Goal: Information Seeking & Learning: Learn about a topic

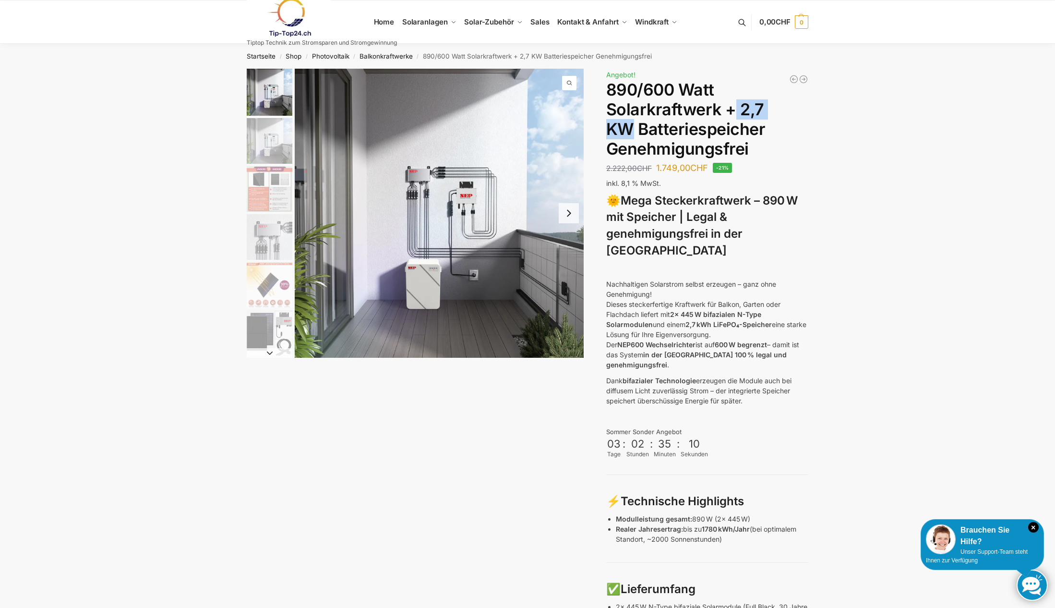
drag, startPoint x: 733, startPoint y: 108, endPoint x: 627, endPoint y: 130, distance: 107.7
click at [627, 130] on h1 "890/600 Watt Solarkraftwerk + 2,7 KW Batteriespeicher Genehmigungsfrei" at bounding box center [707, 119] width 202 height 78
drag, startPoint x: 799, startPoint y: 199, endPoint x: 764, endPoint y: 200, distance: 35.5
click at [764, 200] on h3 "🌞 Mega Steckerkraftwerk – 890 W mit Speicher | Legal & genehmigungsfrei in der …" at bounding box center [707, 225] width 202 height 67
drag, startPoint x: 681, startPoint y: 293, endPoint x: 740, endPoint y: 294, distance: 58.6
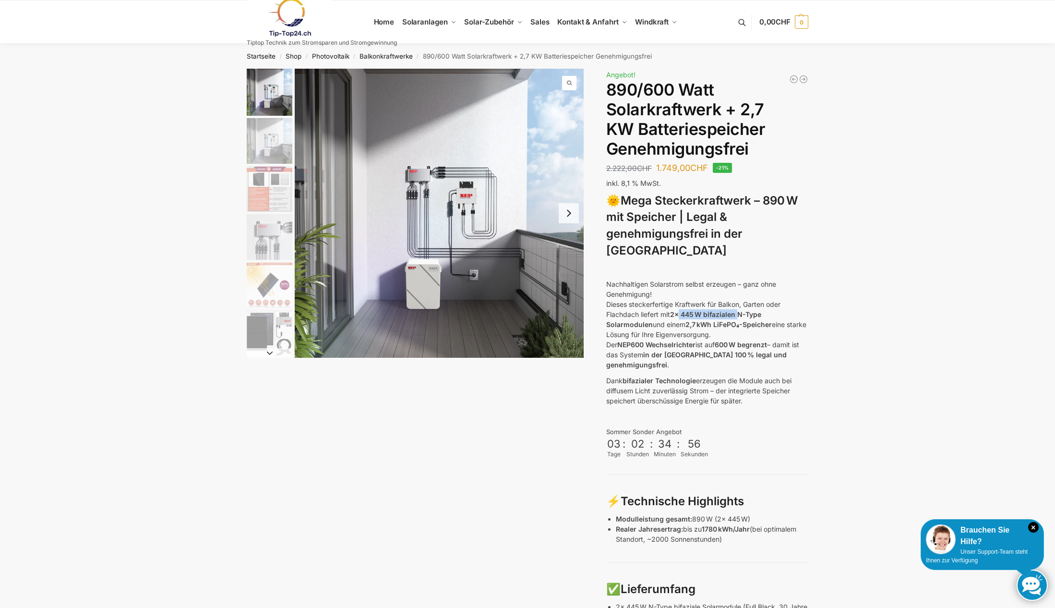
click at [740, 310] on strong "2x 445 W bifazialen N-Type Solarmodulen" at bounding box center [683, 319] width 155 height 18
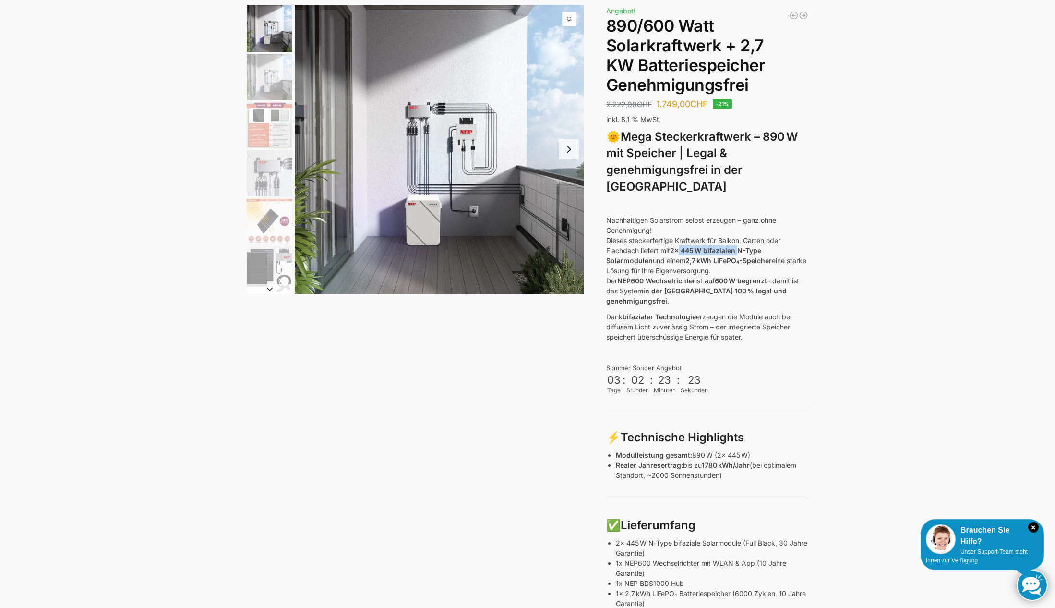
scroll to position [39, 0]
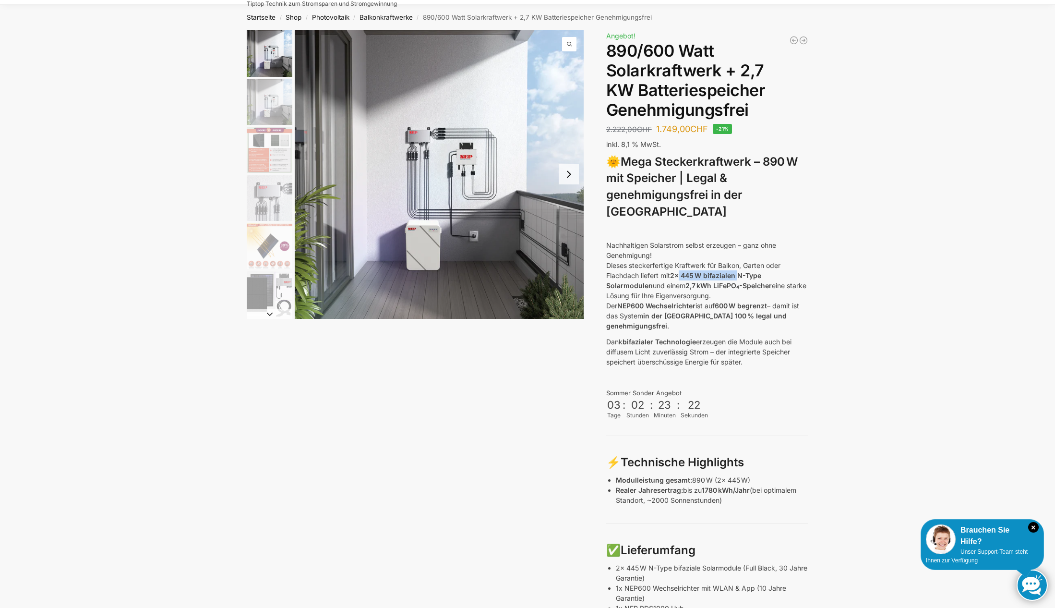
click at [274, 295] on img "6 / 12" at bounding box center [270, 294] width 46 height 46
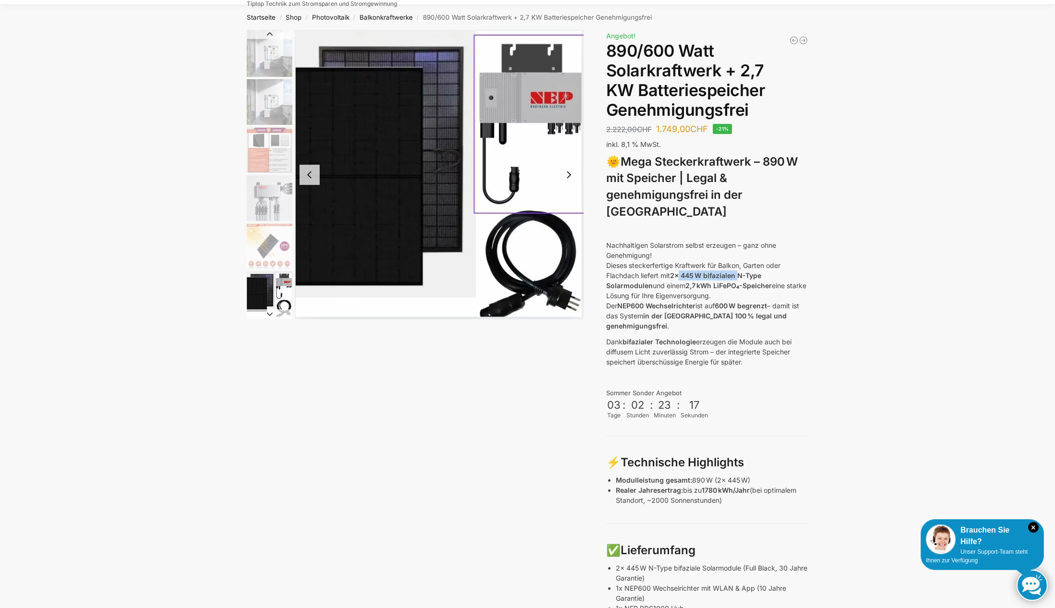
click at [261, 249] on img "5 / 12" at bounding box center [270, 246] width 46 height 46
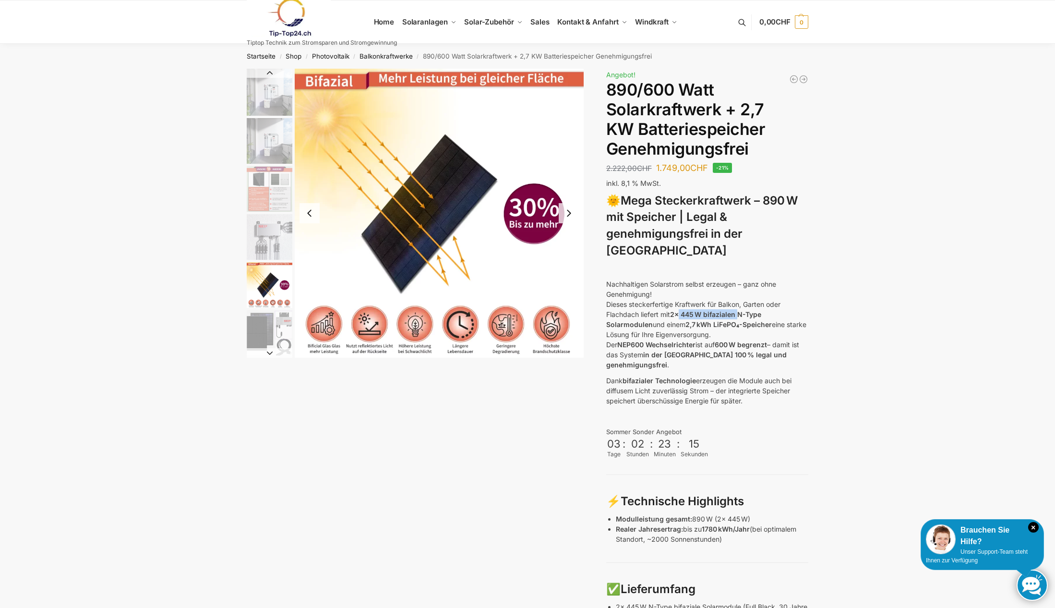
scroll to position [0, 0]
click at [268, 222] on img "4 / 12" at bounding box center [270, 237] width 46 height 46
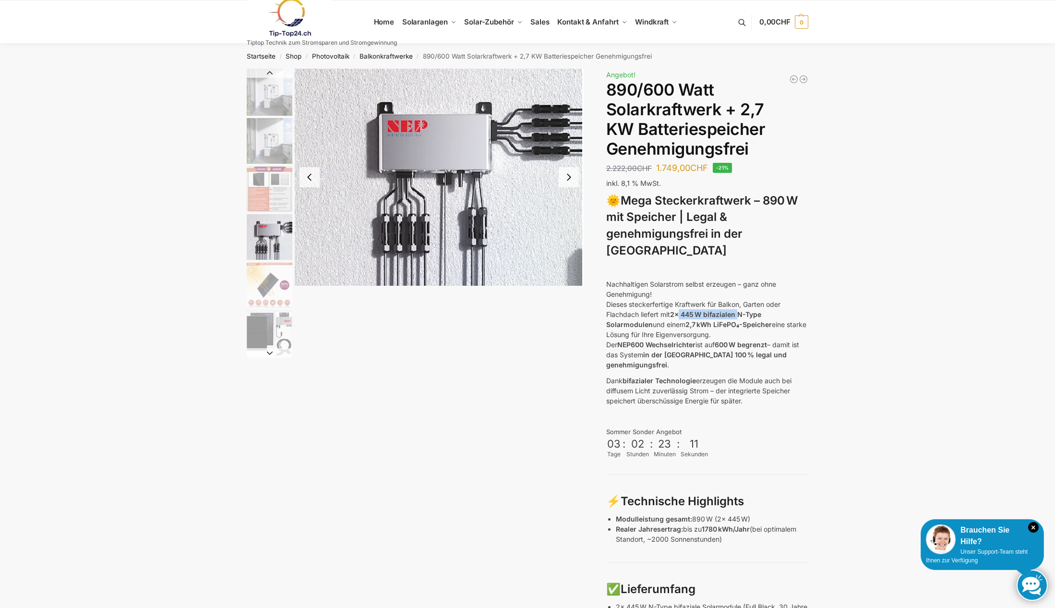
click at [271, 191] on img "3 / 12" at bounding box center [270, 189] width 46 height 46
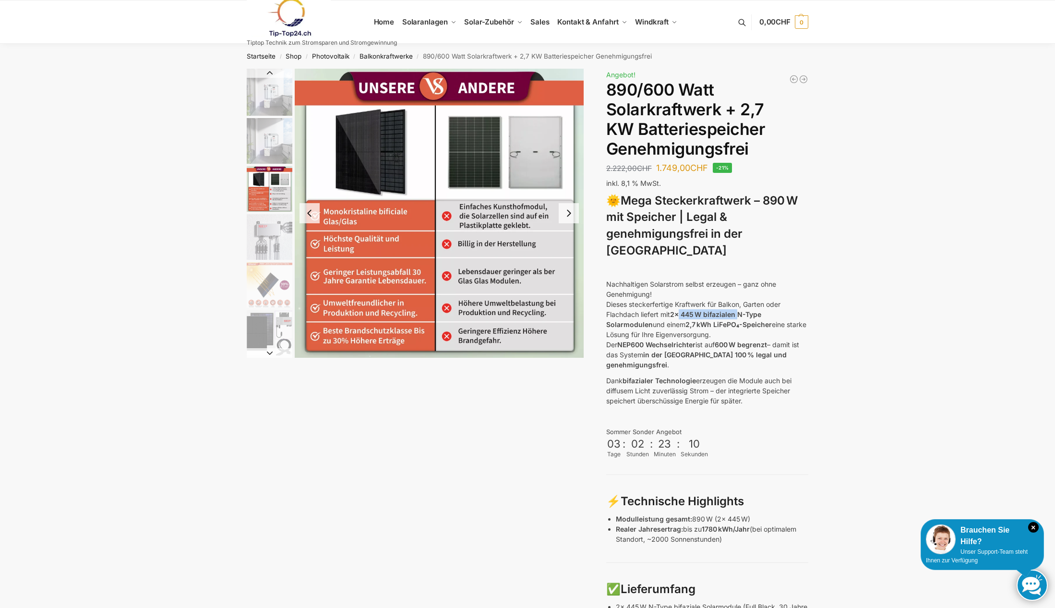
click at [272, 149] on img "2 / 12" at bounding box center [270, 141] width 46 height 46
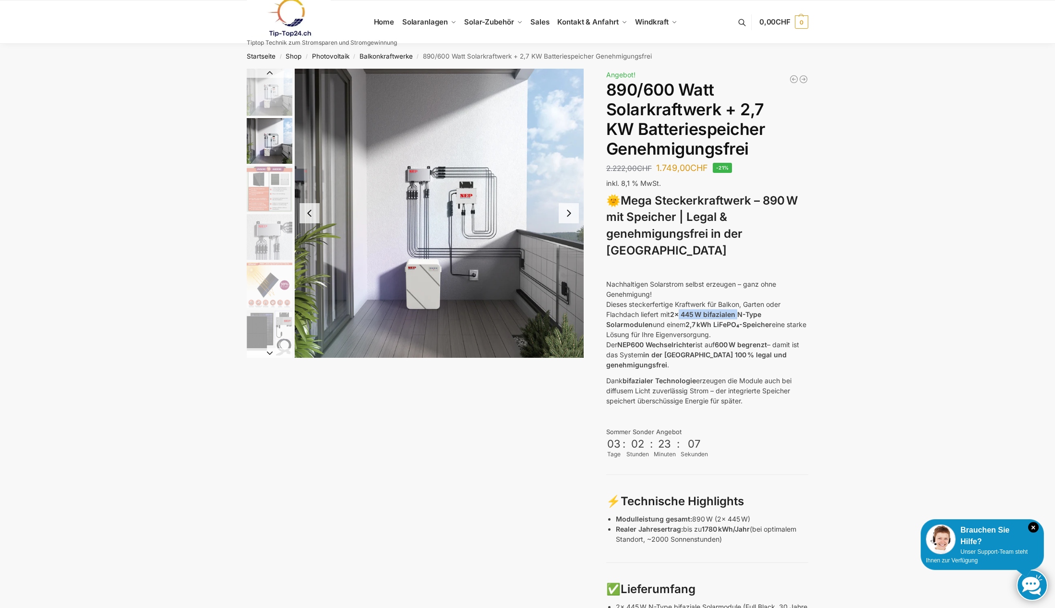
click at [277, 94] on img "1 / 12" at bounding box center [270, 92] width 46 height 47
click at [278, 90] on img "1 / 12" at bounding box center [270, 92] width 46 height 47
click at [277, 151] on img "2 / 12" at bounding box center [270, 141] width 46 height 46
